Goal: Navigation & Orientation: Go to known website

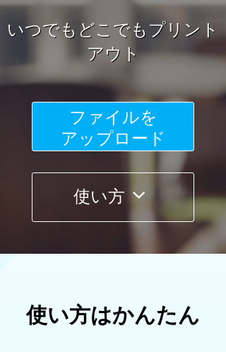
scroll to position [204, 0]
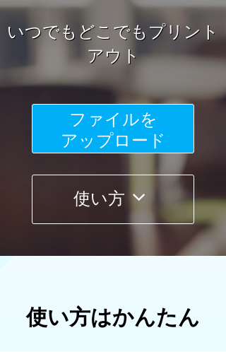
click at [134, 124] on span "ファイルを ​​アップロード" at bounding box center [113, 130] width 105 height 40
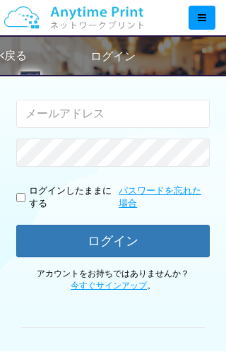
click at [27, 50] on link "戻る" at bounding box center [13, 55] width 27 height 12
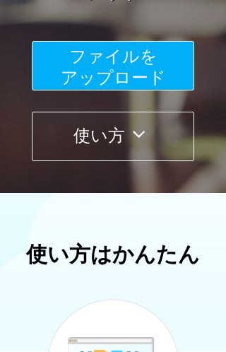
scroll to position [266, 0]
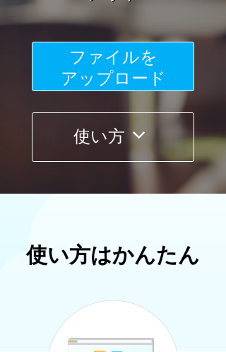
click at [129, 69] on span "ファイルを ​​アップロード" at bounding box center [113, 67] width 105 height 40
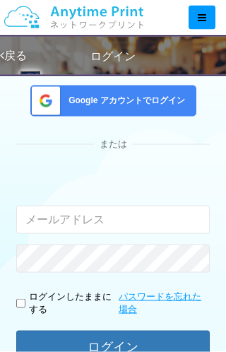
scroll to position [93, 0]
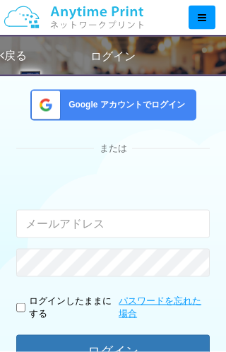
click at [26, 58] on link "戻る" at bounding box center [13, 55] width 27 height 12
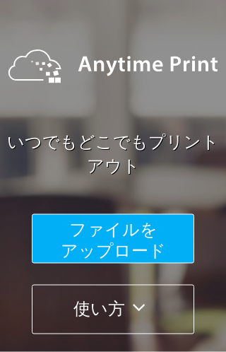
scroll to position [266, 0]
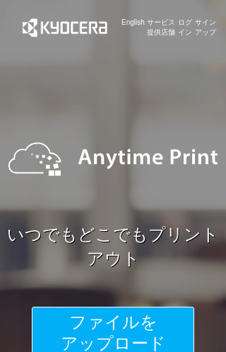
scroll to position [0, 0]
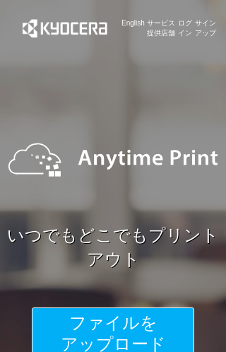
click at [28, 4] on img at bounding box center [64, 28] width 113 height 57
click at [30, 3] on img at bounding box center [64, 28] width 113 height 57
click at [20, 6] on img at bounding box center [64, 28] width 113 height 57
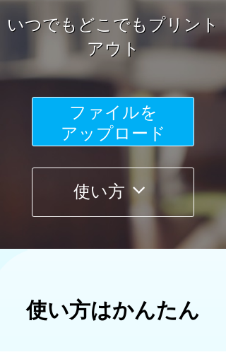
scroll to position [214, 0]
